Goal: Information Seeking & Learning: Check status

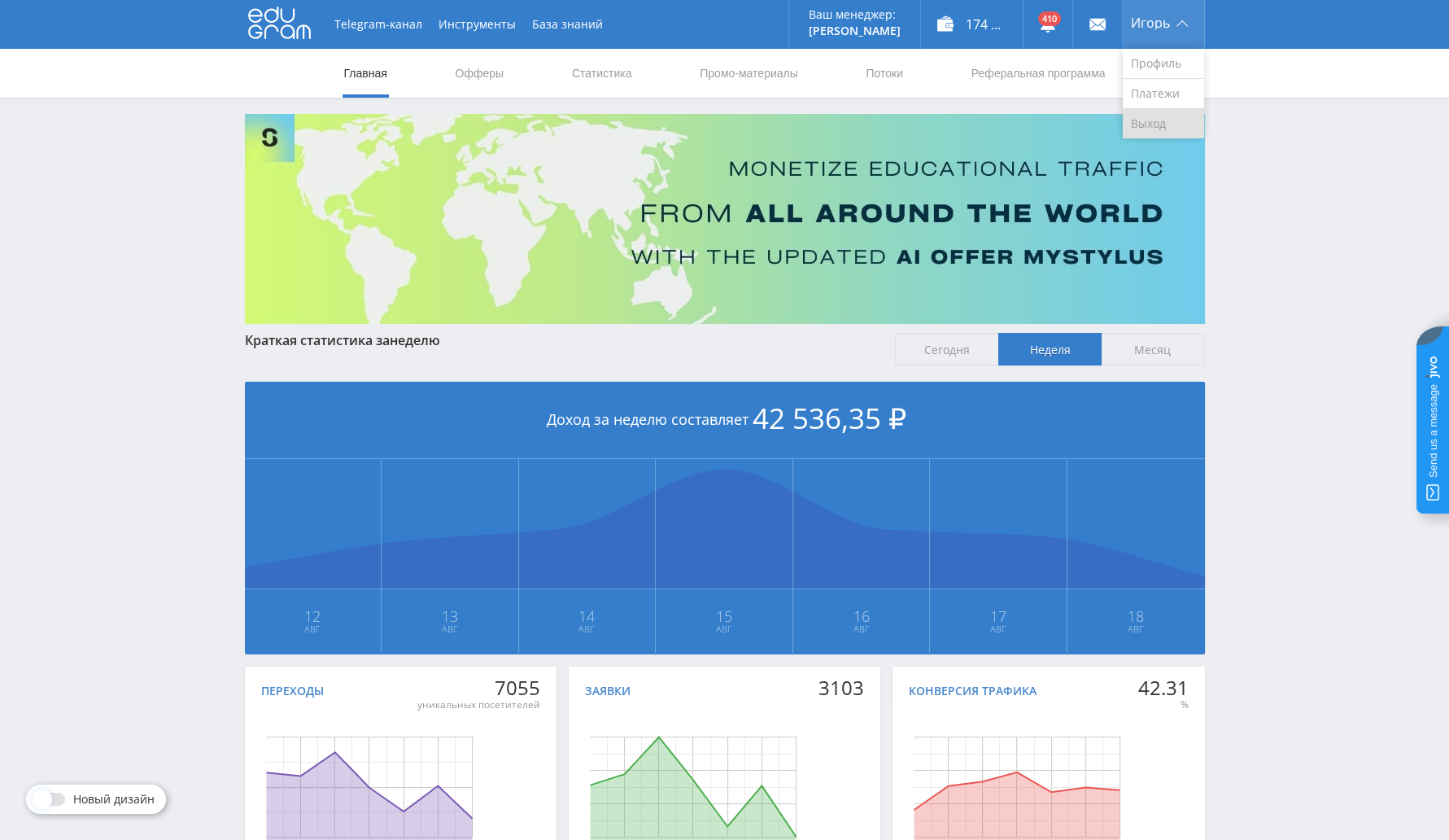
click at [1148, 124] on link "Выход" at bounding box center [1163, 124] width 81 height 30
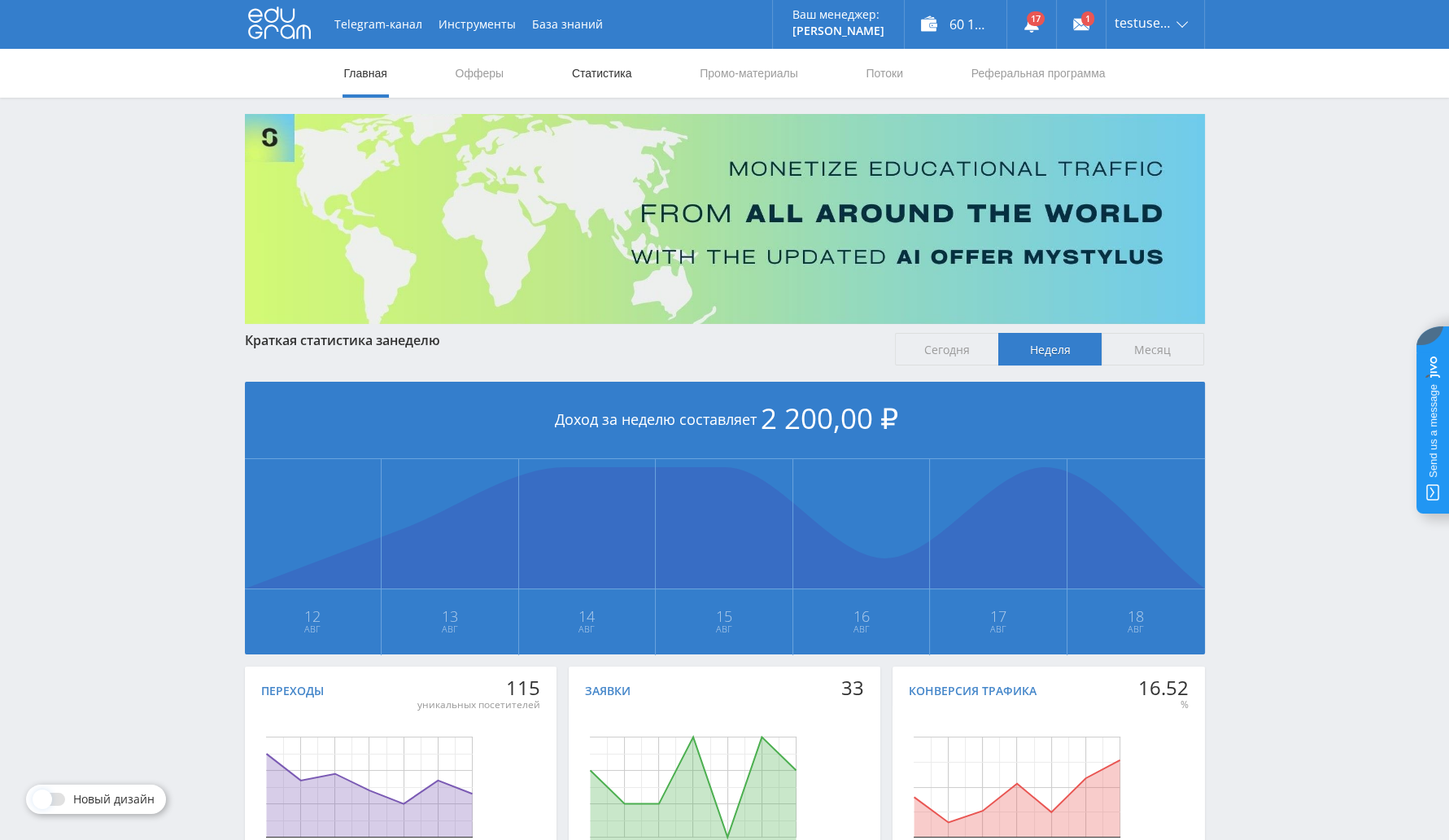
click at [619, 72] on link "Статистика" at bounding box center [602, 72] width 63 height 48
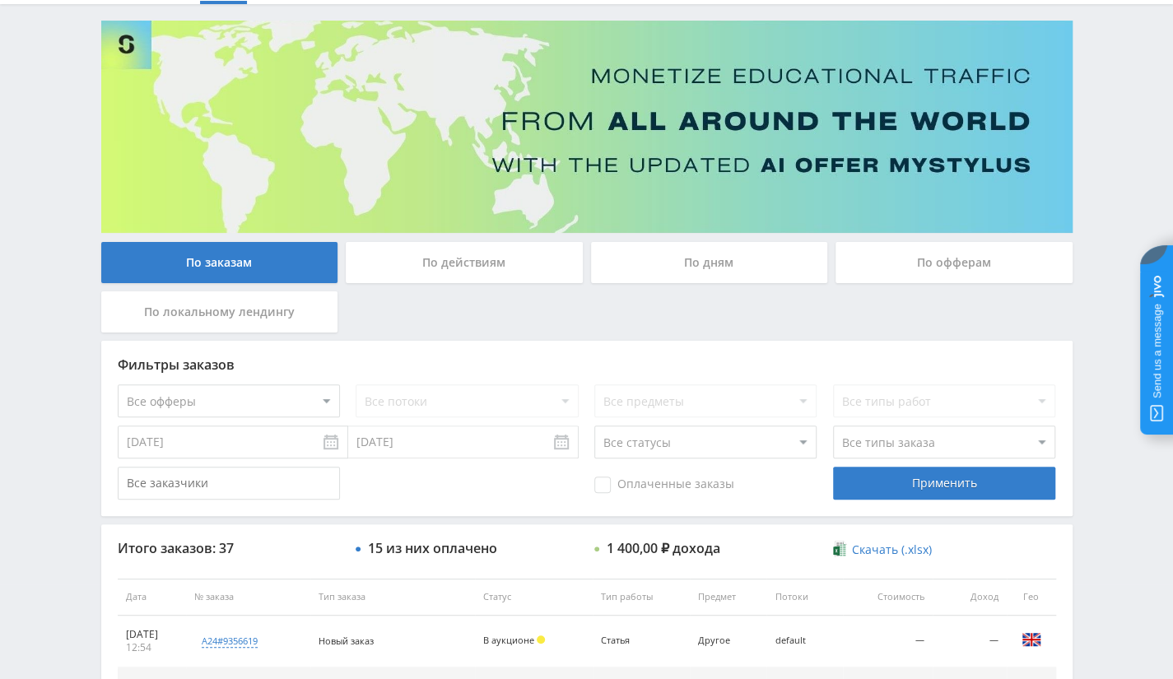
scroll to position [247, 0]
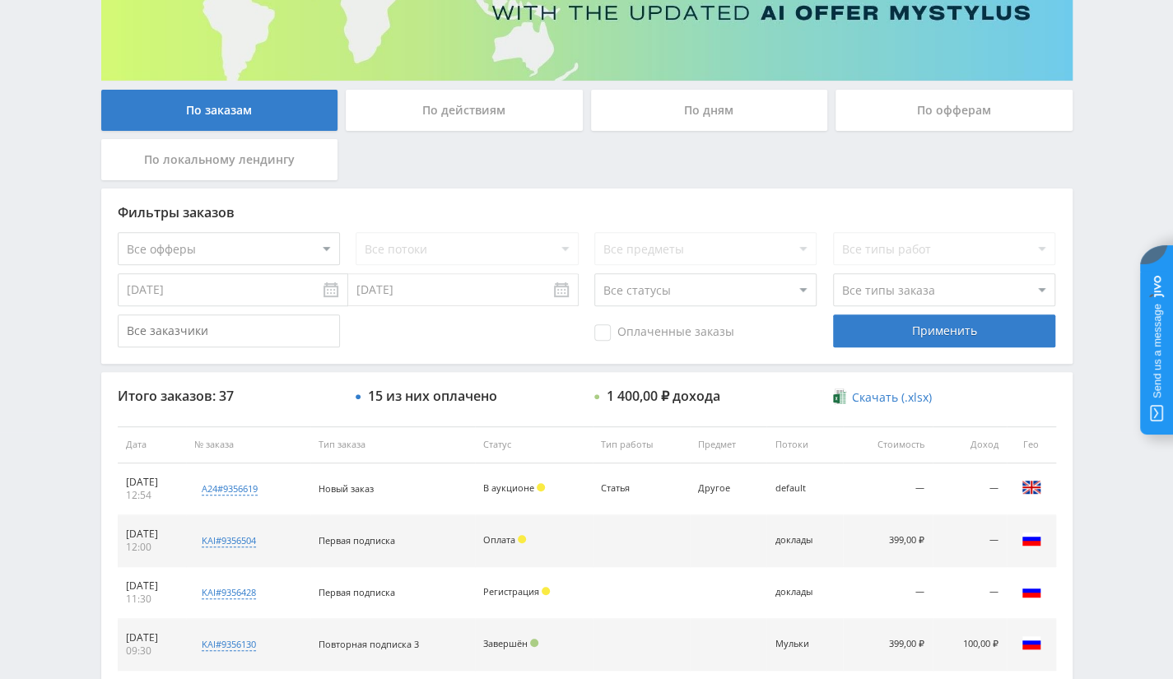
drag, startPoint x: 985, startPoint y: 114, endPoint x: 859, endPoint y: 185, distance: 145.2
click at [985, 114] on div "По офферам" at bounding box center [954, 110] width 237 height 41
click at [0, 0] on input "По офферам" at bounding box center [0, 0] width 0 height 0
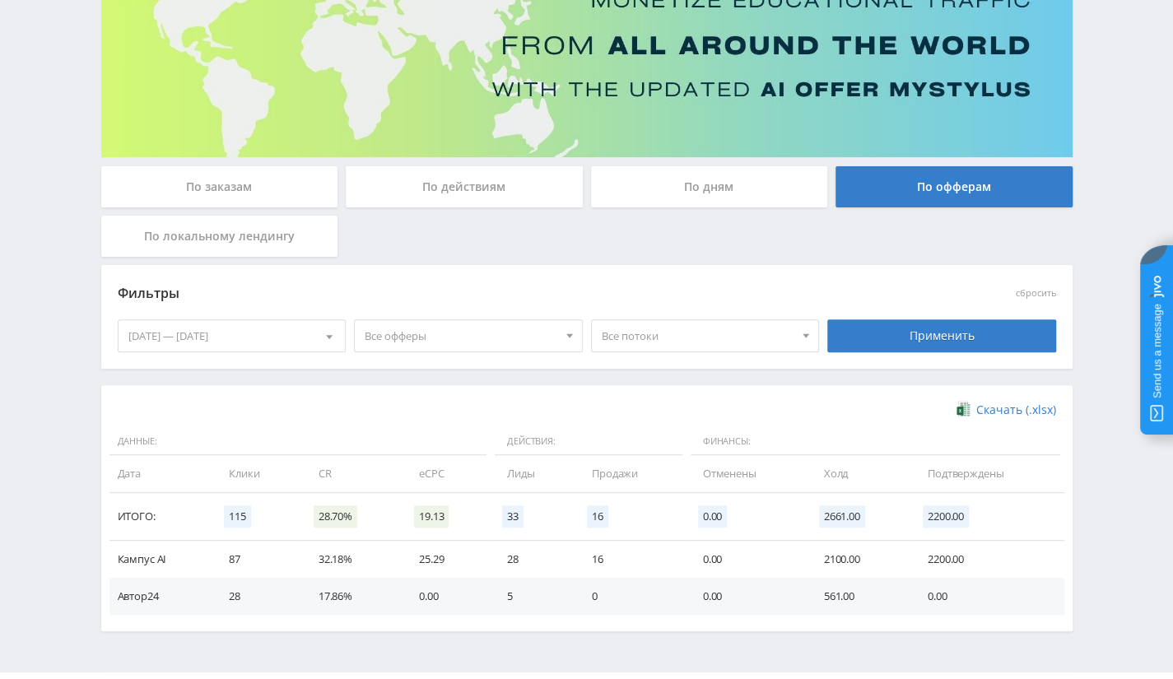
scroll to position [212, 0]
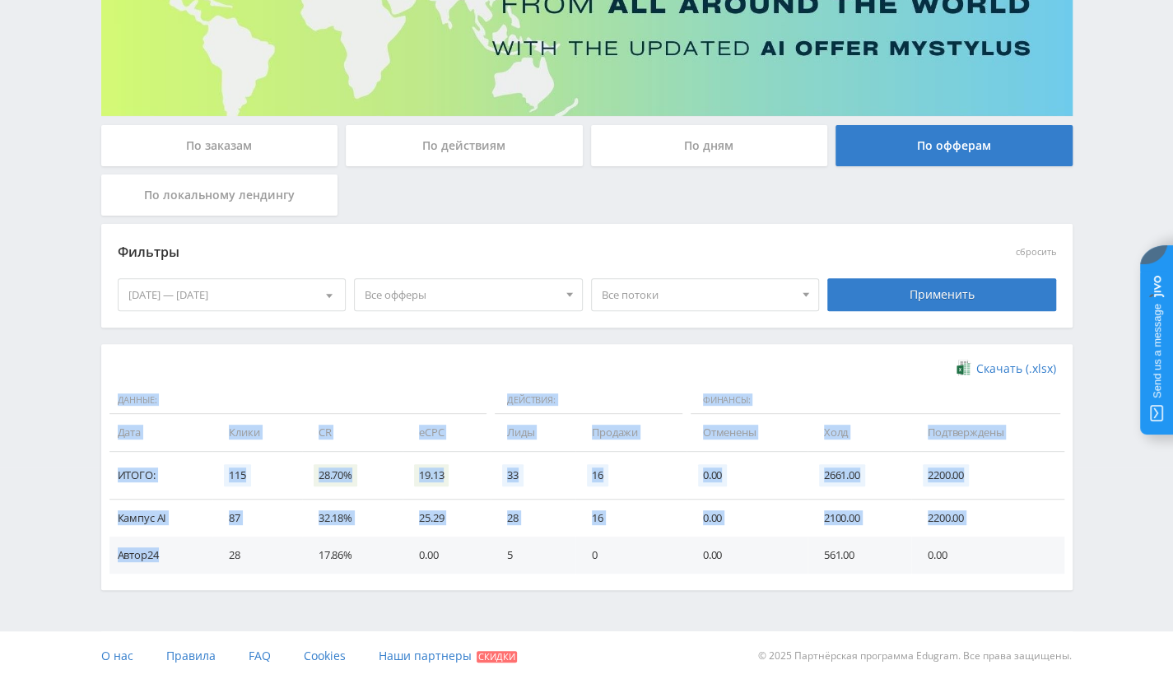
drag, startPoint x: 167, startPoint y: 556, endPoint x: 100, endPoint y: 434, distance: 138.9
click at [101, 434] on div "Скачать (.xlsx) Данные: Действия: Финансы: Дата Клики CR eCPC Лиды Продажи Отме…" at bounding box center [586, 467] width 971 height 246
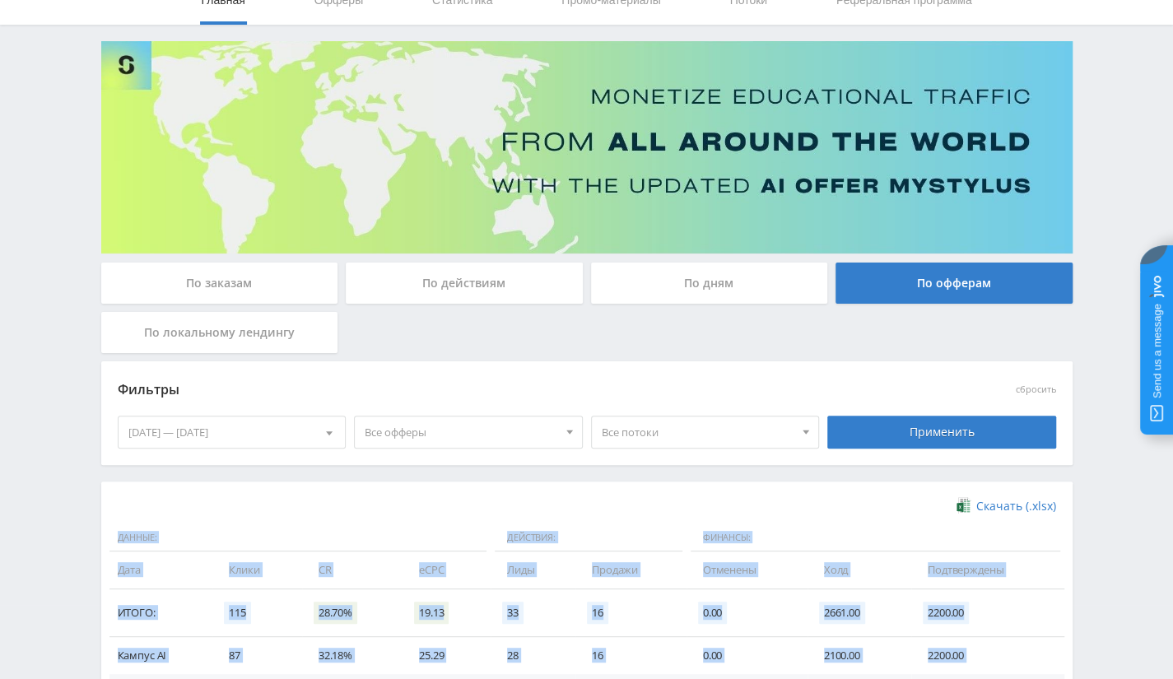
scroll to position [0, 0]
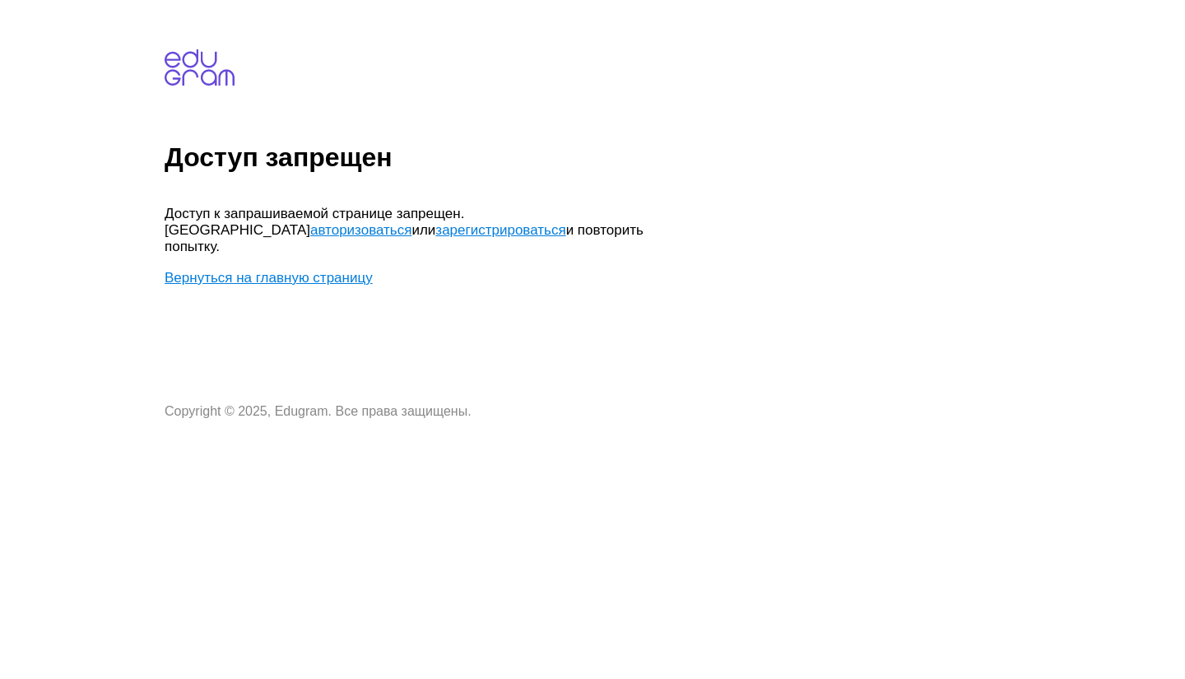
click at [245, 270] on link "Вернуться на главную страницу" at bounding box center [269, 278] width 208 height 16
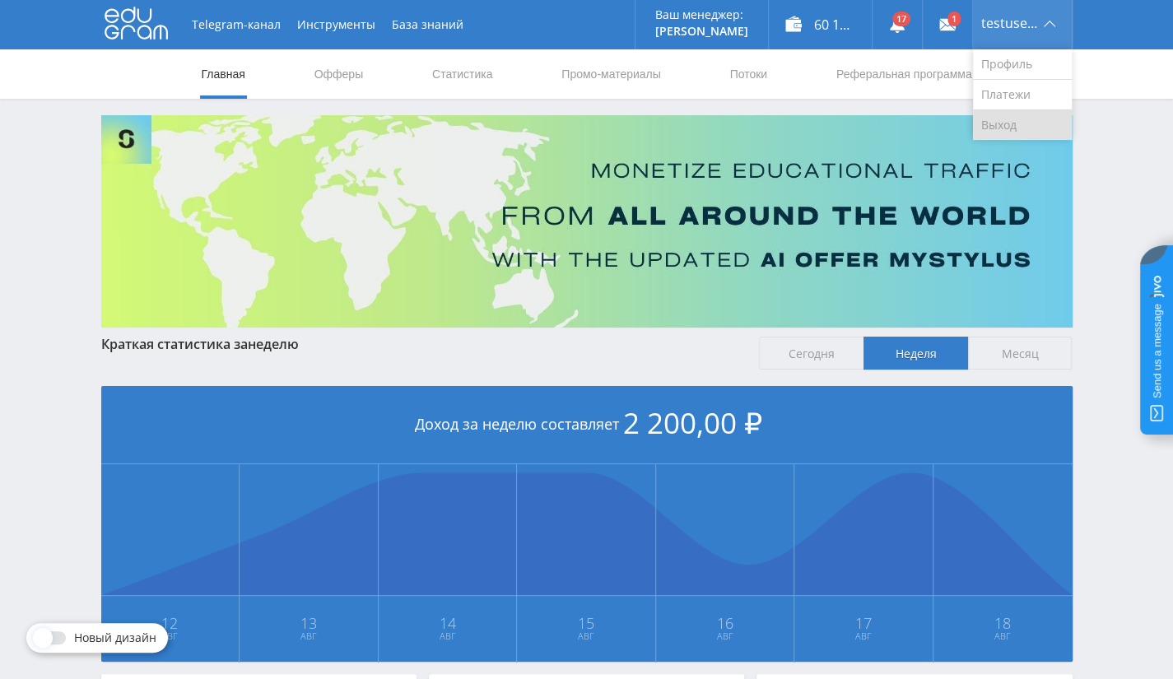
click at [984, 121] on link "Выход" at bounding box center [1022, 125] width 99 height 30
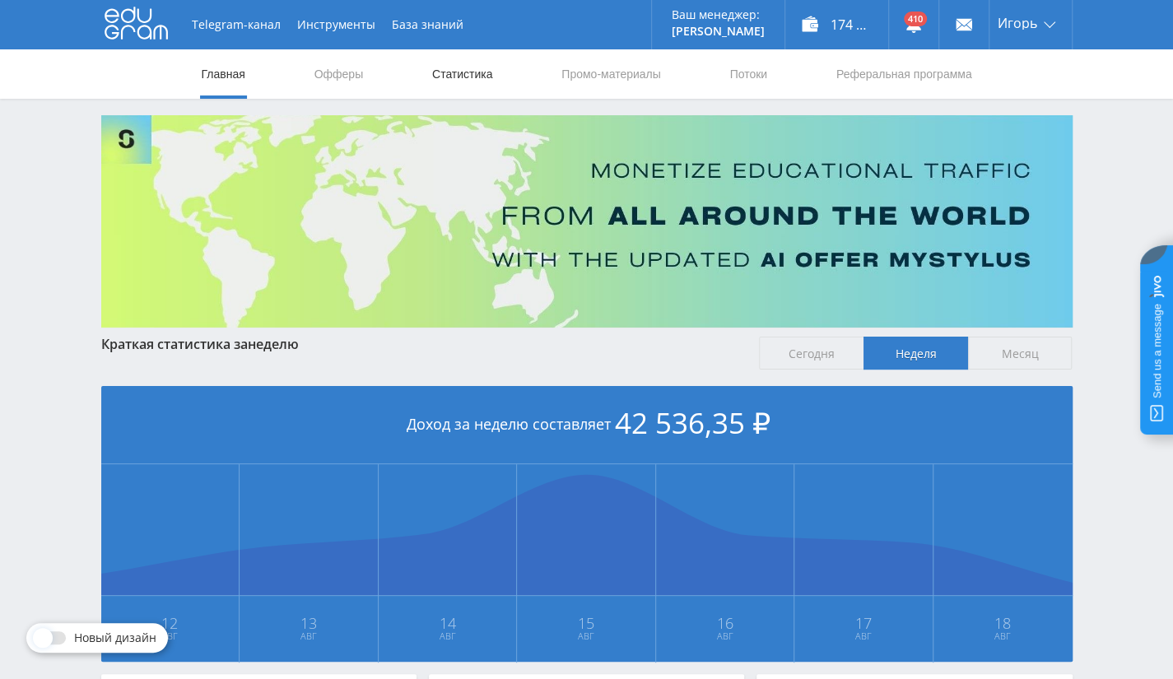
click at [489, 78] on link "Статистика" at bounding box center [463, 73] width 64 height 49
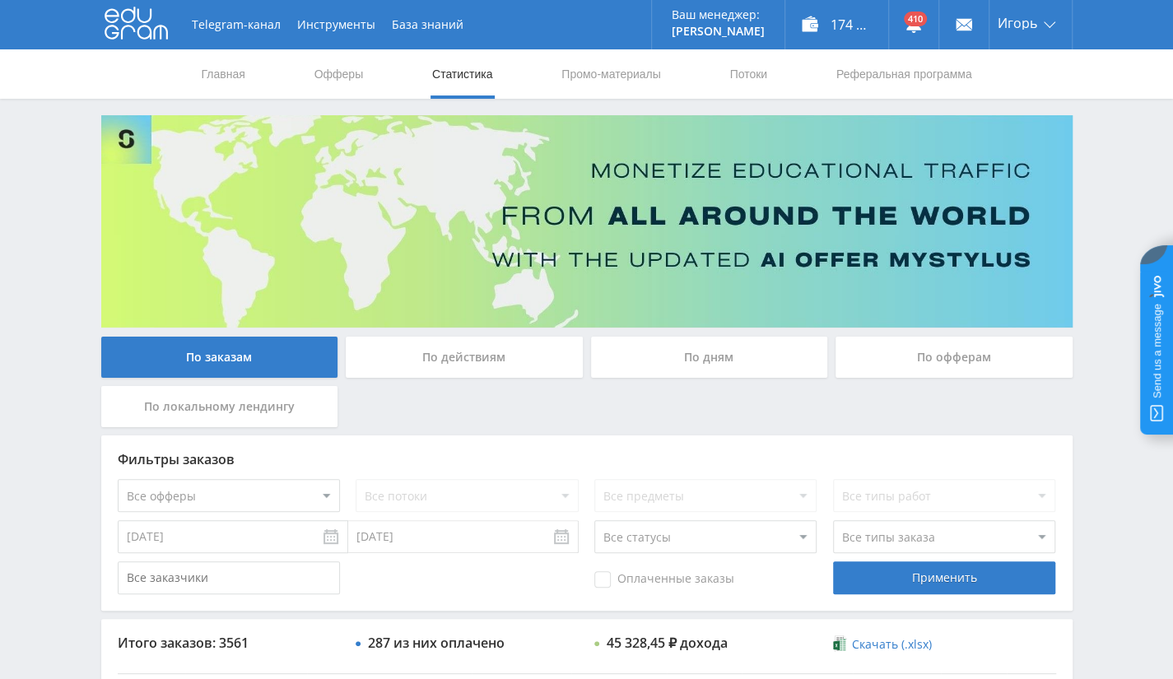
click at [947, 361] on div "По офферам" at bounding box center [954, 357] width 237 height 41
click at [0, 0] on input "По офферам" at bounding box center [0, 0] width 0 height 0
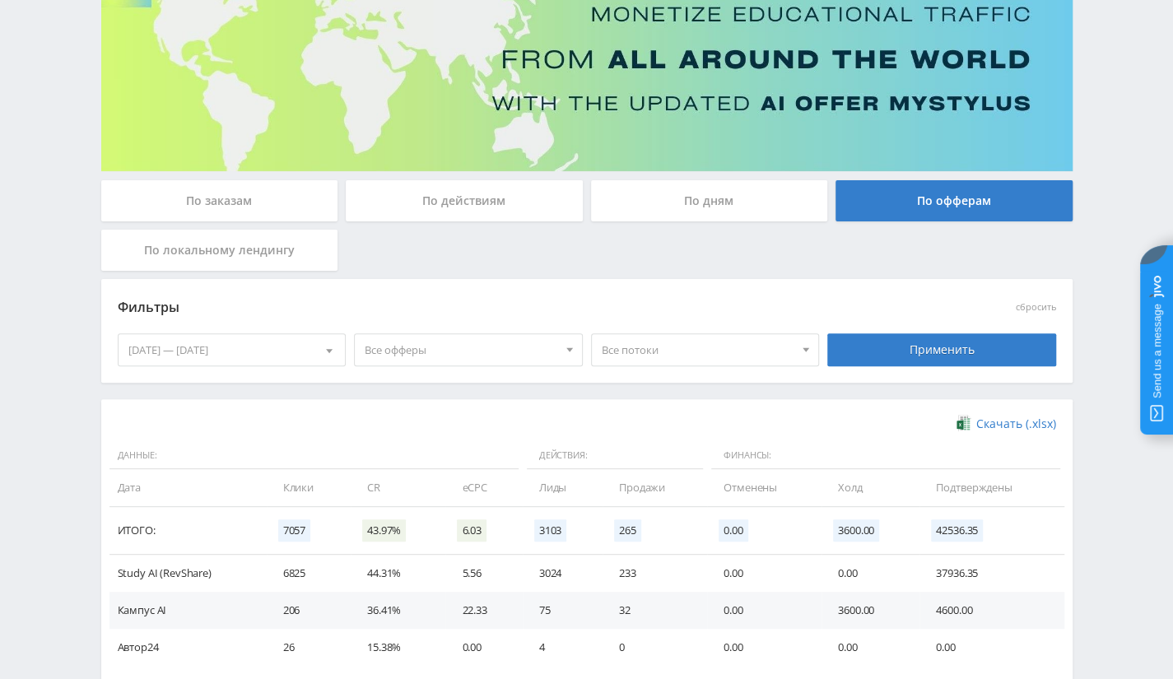
scroll to position [249, 0]
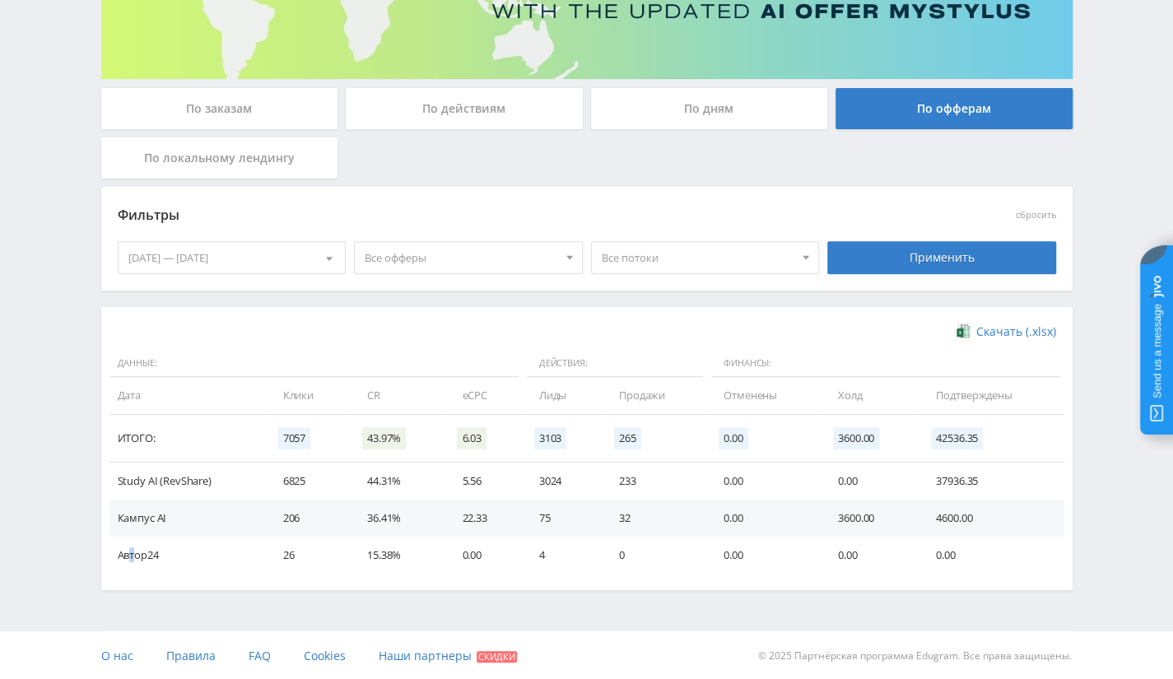
drag, startPoint x: 135, startPoint y: 552, endPoint x: 128, endPoint y: 536, distance: 17.7
click at [128, 538] on td "Автор24" at bounding box center [187, 555] width 157 height 37
drag, startPoint x: 138, startPoint y: 480, endPoint x: 364, endPoint y: 478, distance: 225.6
click at [364, 478] on tr "Study AI (RevShare) 6825 44.31% 5.56 3024 233 0.00 0.00 37936.35" at bounding box center [586, 481] width 955 height 37
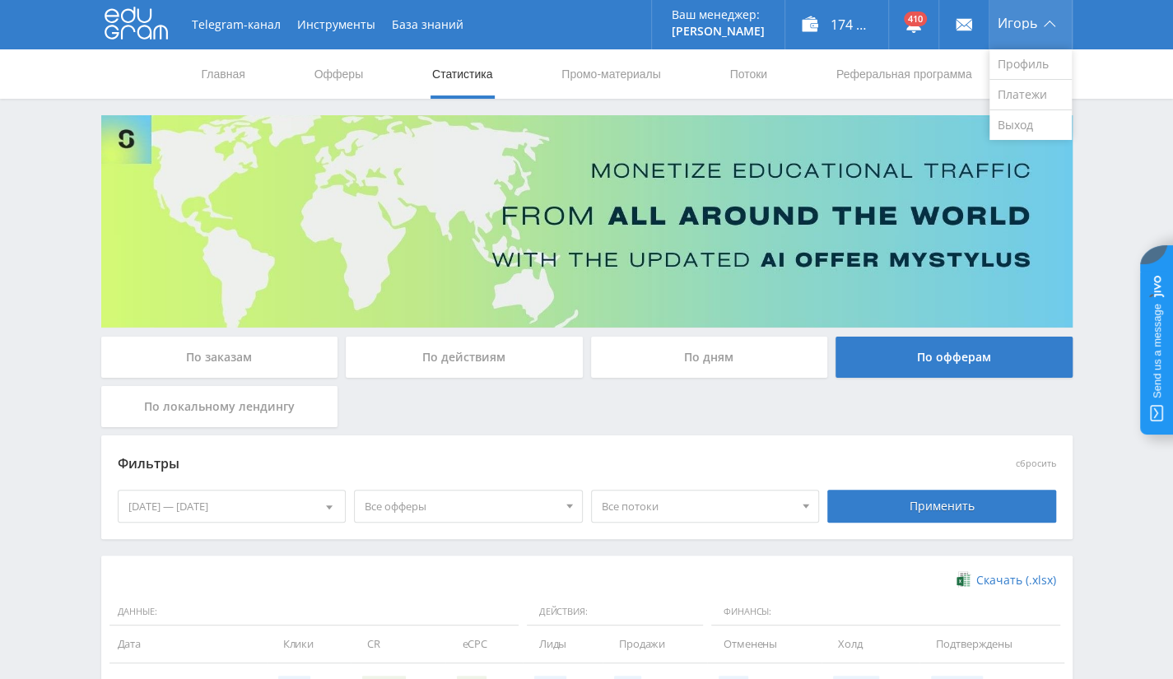
click at [1016, 27] on span "Игорь" at bounding box center [1018, 22] width 40 height 13
click at [1029, 125] on link "Выход" at bounding box center [1030, 125] width 82 height 30
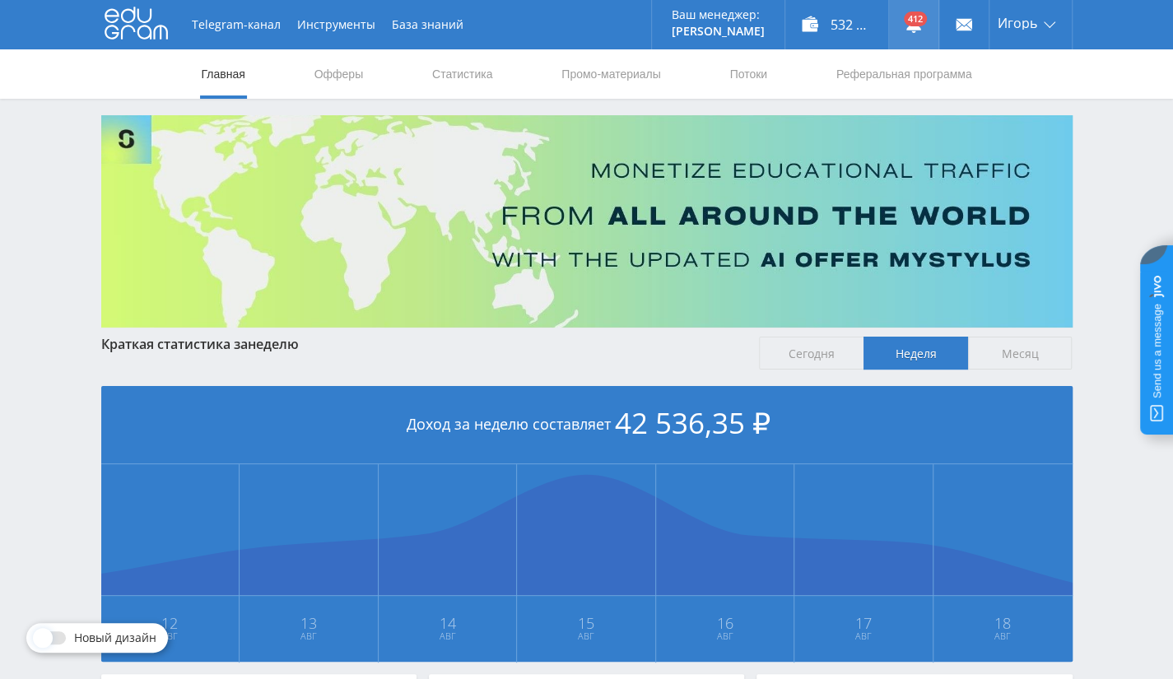
click at [922, 35] on link at bounding box center [913, 24] width 49 height 49
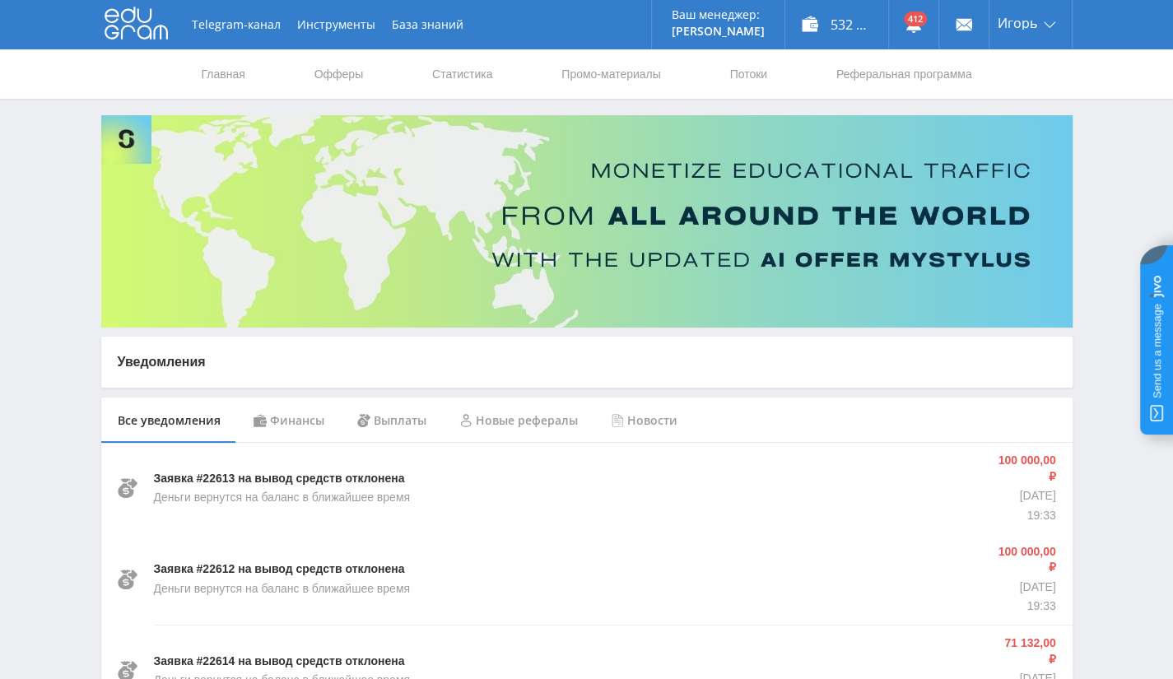
click at [288, 421] on div "Финансы" at bounding box center [289, 421] width 104 height 46
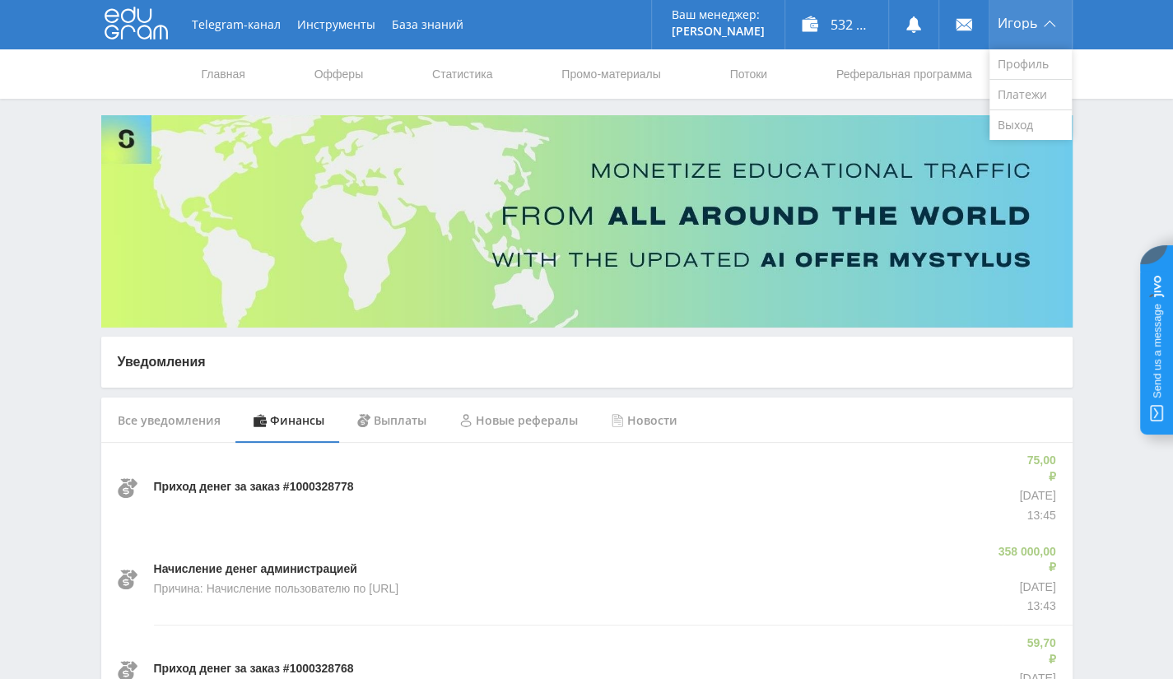
click at [1029, 14] on div "Игорь" at bounding box center [1030, 24] width 82 height 49
click at [1015, 128] on link "Выход" at bounding box center [1030, 125] width 82 height 30
